Goal: Navigation & Orientation: Find specific page/section

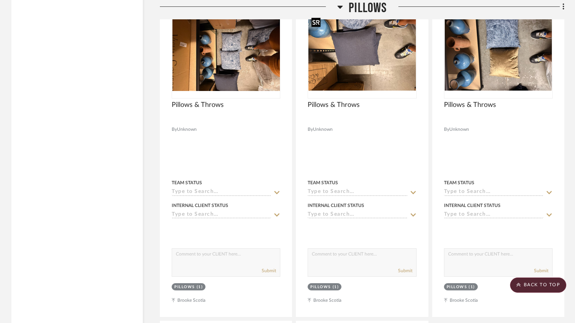
scroll to position [10668, 0]
click at [527, 283] on scroll-to-top-button "BACK TO TOP" at bounding box center [538, 285] width 56 height 15
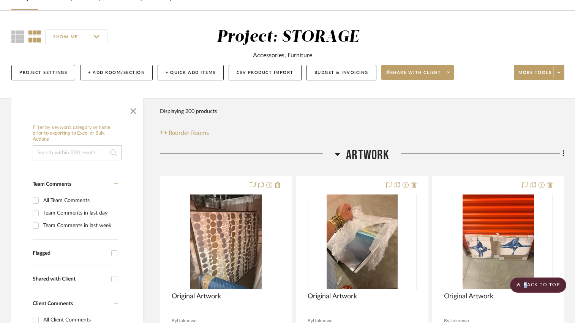
scroll to position [0, 0]
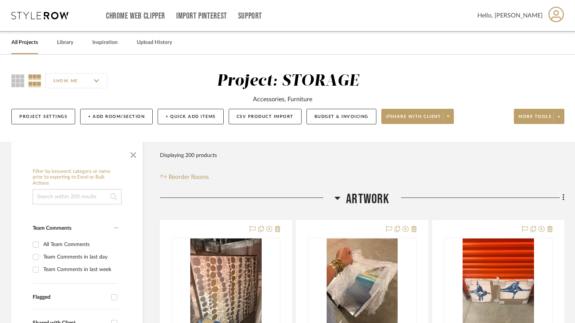
click at [25, 45] on link "All Projects" at bounding box center [24, 43] width 27 height 10
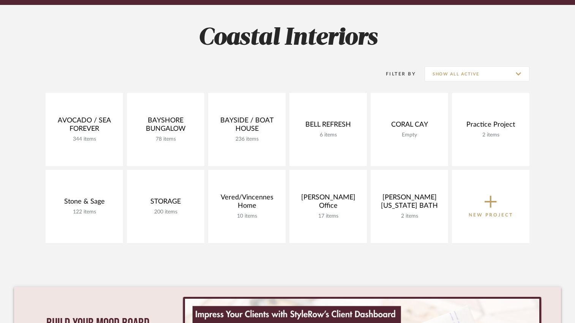
scroll to position [114, 0]
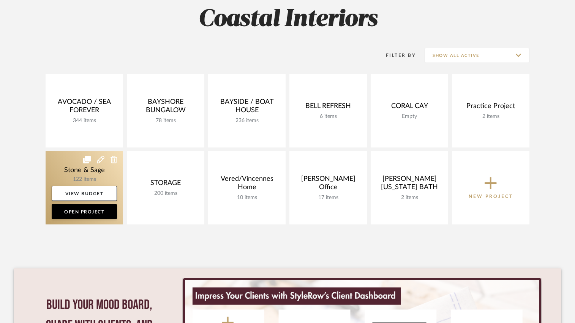
click at [71, 178] on link at bounding box center [84, 187] width 77 height 73
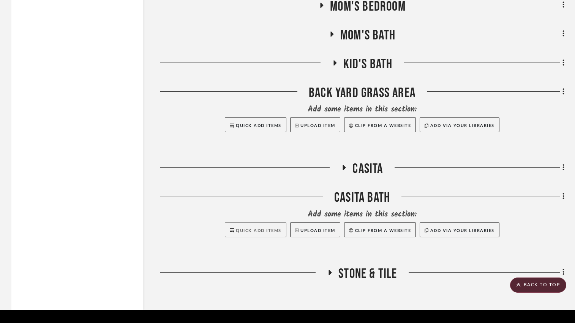
scroll to position [2161, 0]
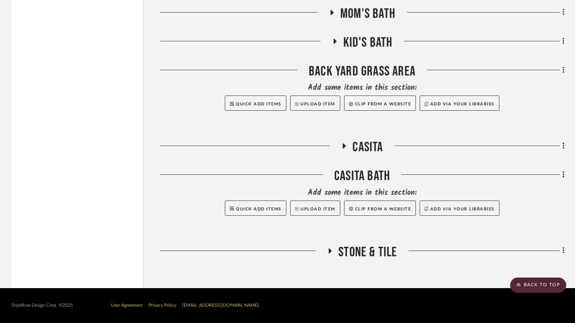
click at [343, 149] on icon at bounding box center [343, 147] width 9 height 6
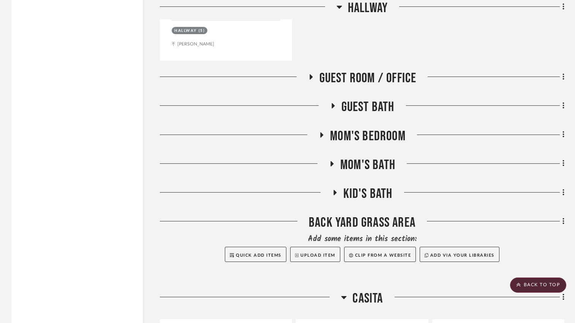
scroll to position [2085, 0]
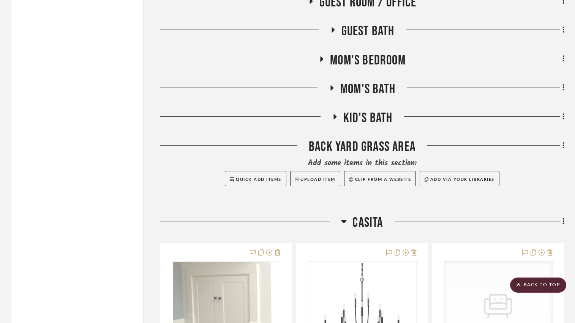
click at [343, 221] on icon at bounding box center [343, 222] width 5 height 3
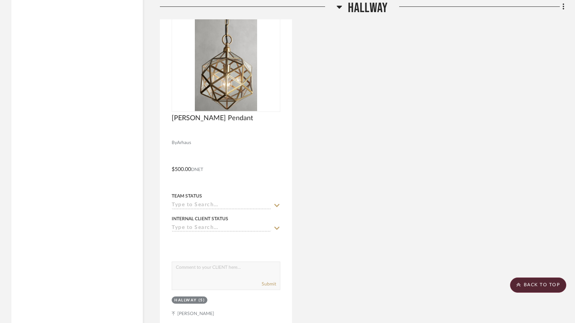
scroll to position [1743, 0]
